Goal: Task Accomplishment & Management: Manage account settings

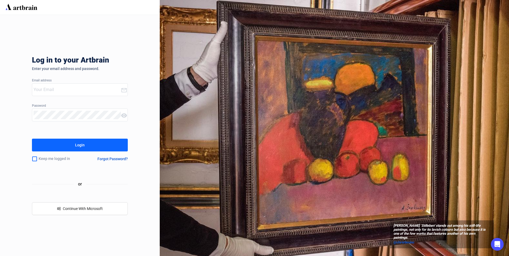
type input "[EMAIL_ADDRESS][PERSON_NAME][DOMAIN_NAME]"
click at [44, 144] on button "Login" at bounding box center [80, 145] width 96 height 13
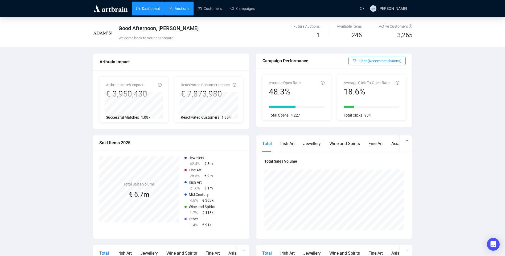
click at [176, 5] on link "Auctions" at bounding box center [179, 9] width 20 height 14
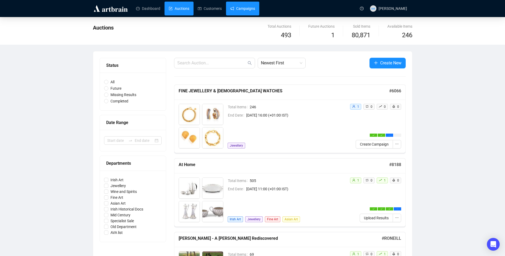
click at [238, 9] on link "Campaigns" at bounding box center [242, 9] width 25 height 14
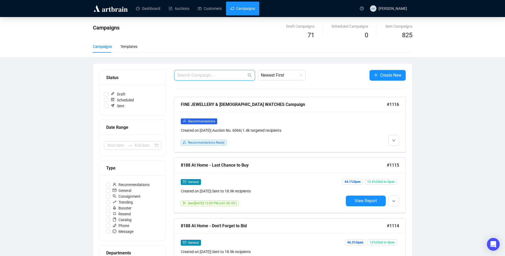
click at [206, 77] on input "text" at bounding box center [211, 75] width 69 height 6
type input "fin"
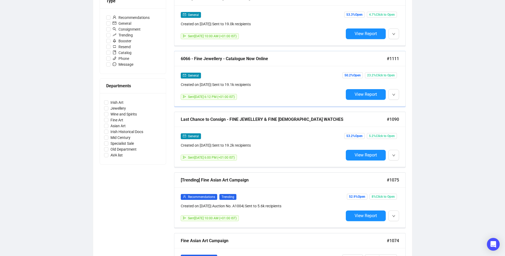
scroll to position [160, 0]
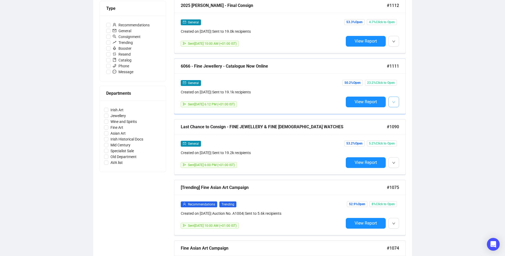
click at [391, 102] on button "button" at bounding box center [393, 102] width 11 height 11
click at [401, 112] on span "Edit" at bounding box center [402, 113] width 6 height 4
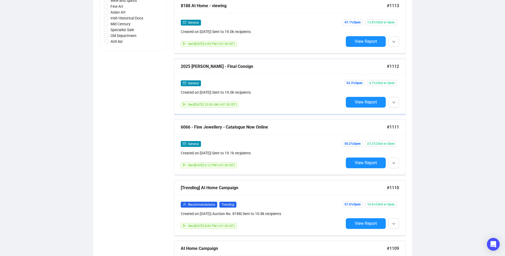
scroll to position [345, 0]
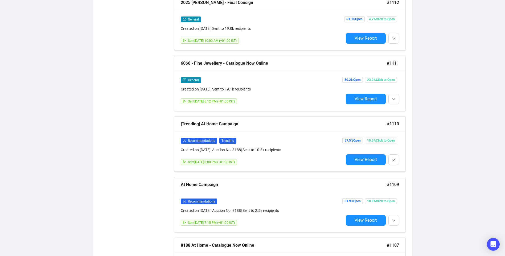
click at [114, 16] on div "Status Draft Scheduled Sent Date Range Type Recommendations General Consignment…" at bounding box center [133, 230] width 67 height 1011
